Goal: Check status: Check status

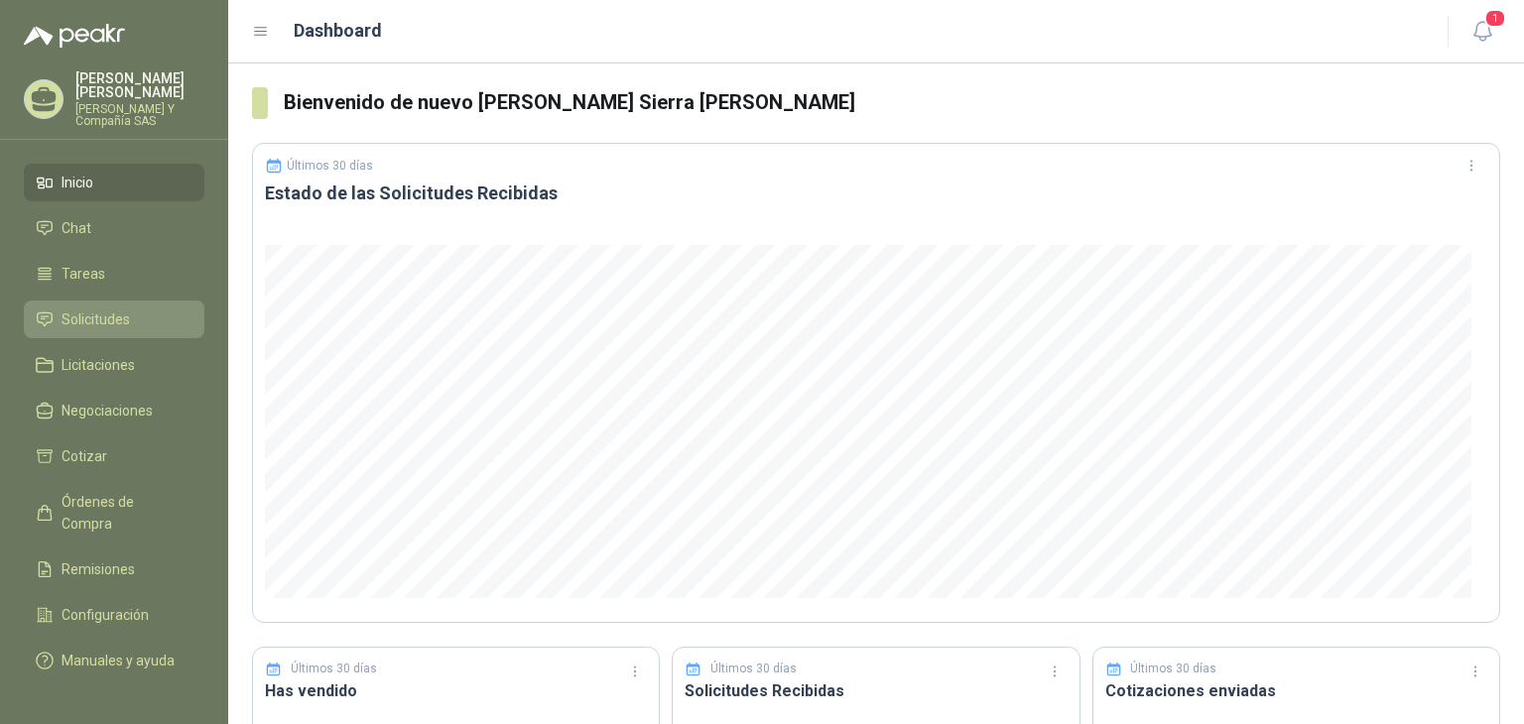
click at [92, 312] on span "Solicitudes" at bounding box center [96, 320] width 68 height 22
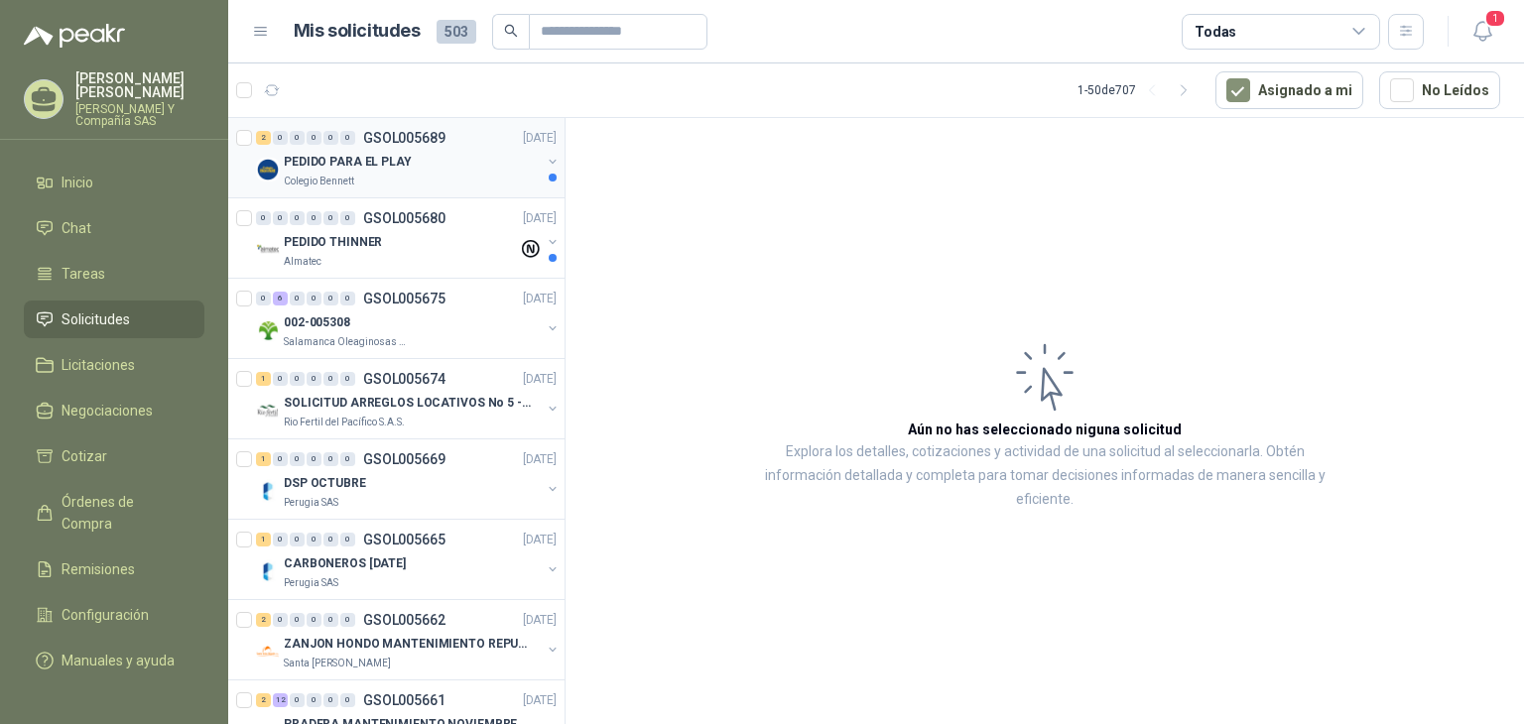
click at [333, 155] on p "PEDIDO PARA EL PLAY" at bounding box center [348, 162] width 128 height 19
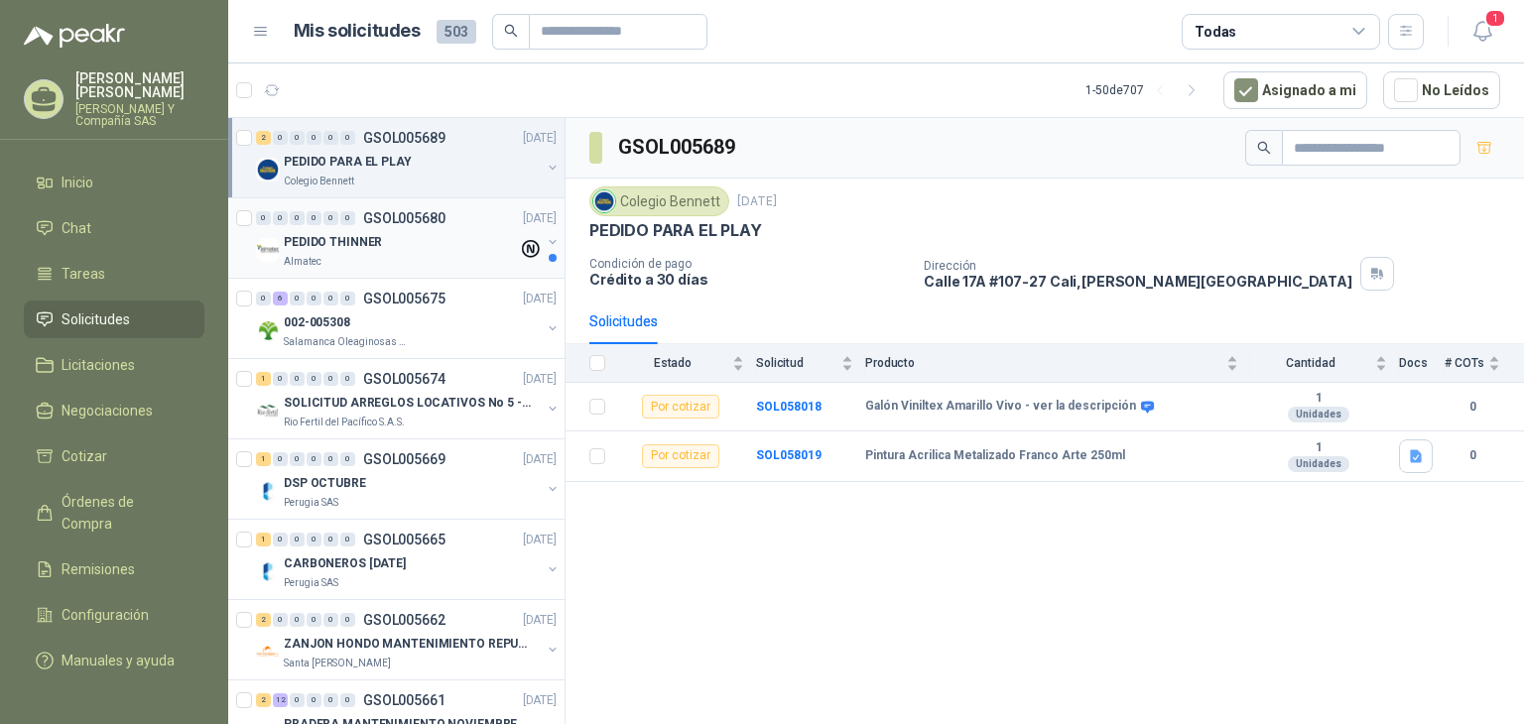
click at [347, 244] on p "PEDIDO THINNER" at bounding box center [333, 242] width 98 height 19
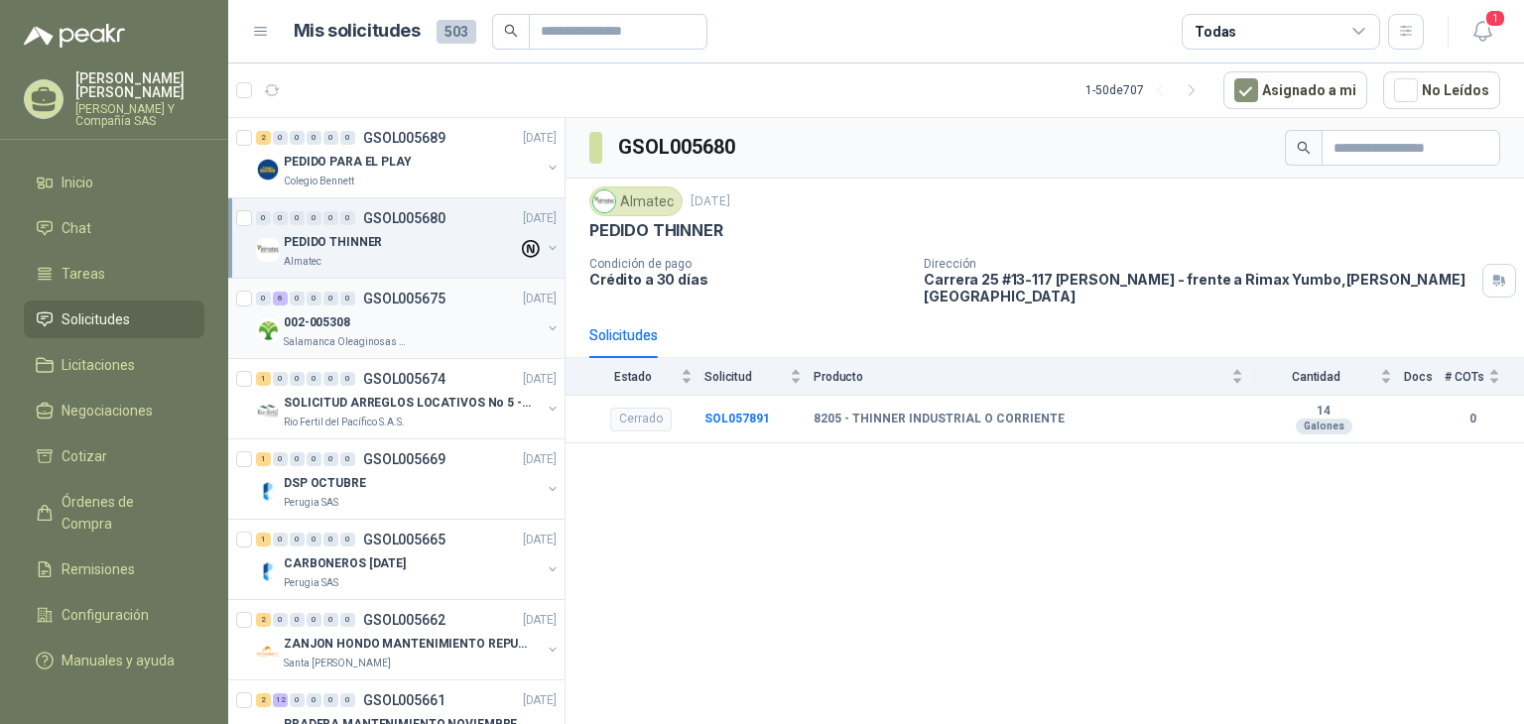
click at [429, 330] on div "002-005308" at bounding box center [412, 322] width 257 height 24
